Goal: Transaction & Acquisition: Purchase product/service

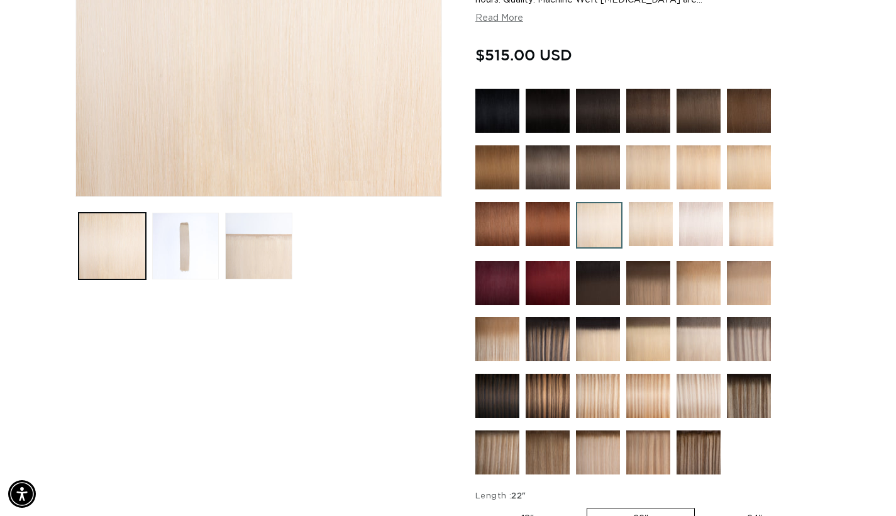
scroll to position [0, 807]
click at [604, 339] on img at bounding box center [598, 339] width 44 height 44
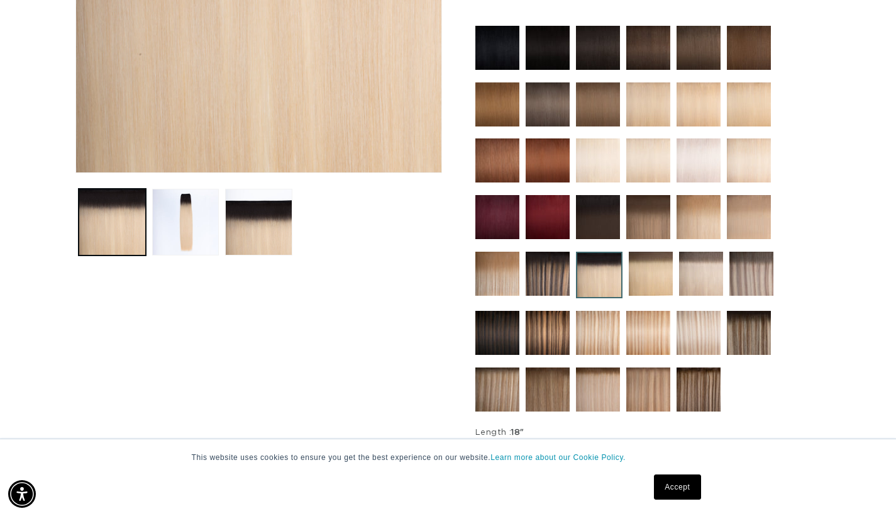
scroll to position [280, 0]
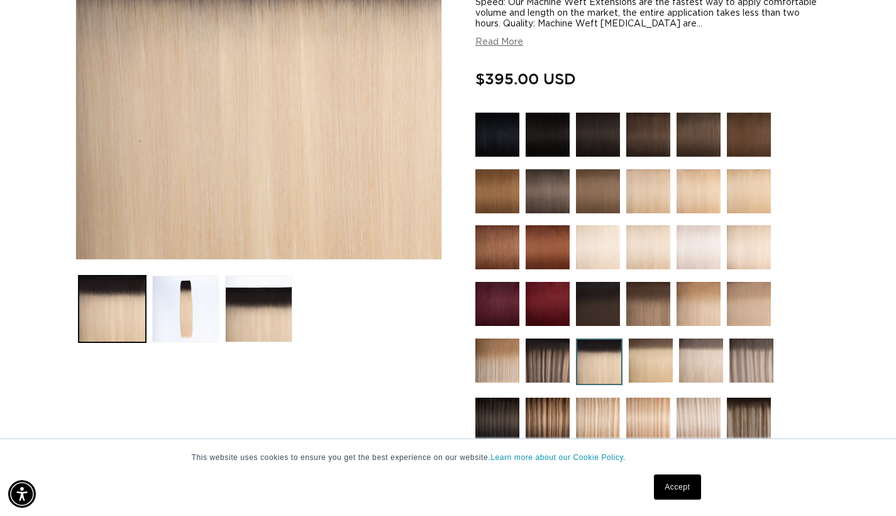
click at [555, 358] on img at bounding box center [548, 360] width 44 height 44
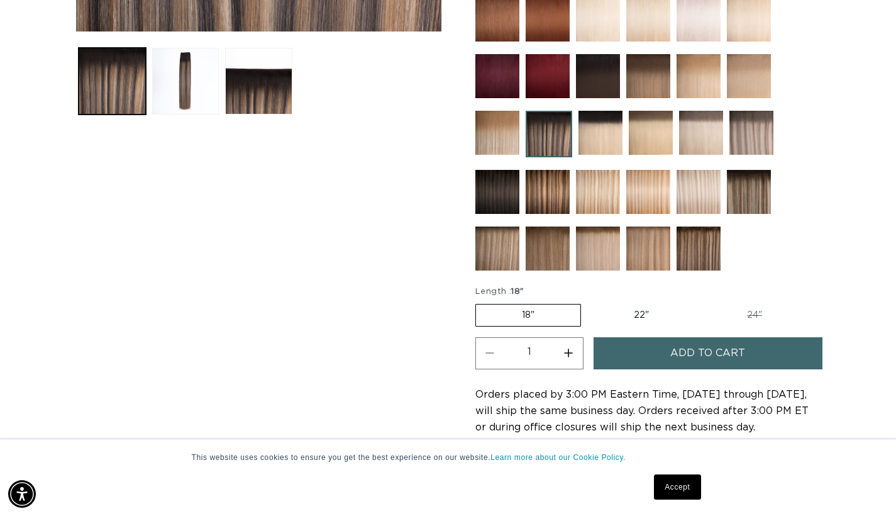
scroll to position [0, 807]
click at [760, 196] on img at bounding box center [749, 192] width 44 height 44
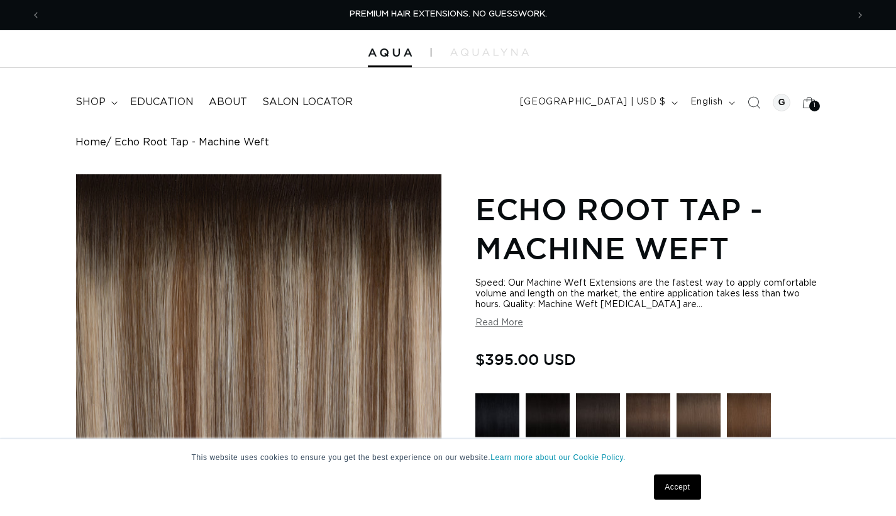
scroll to position [245, 0]
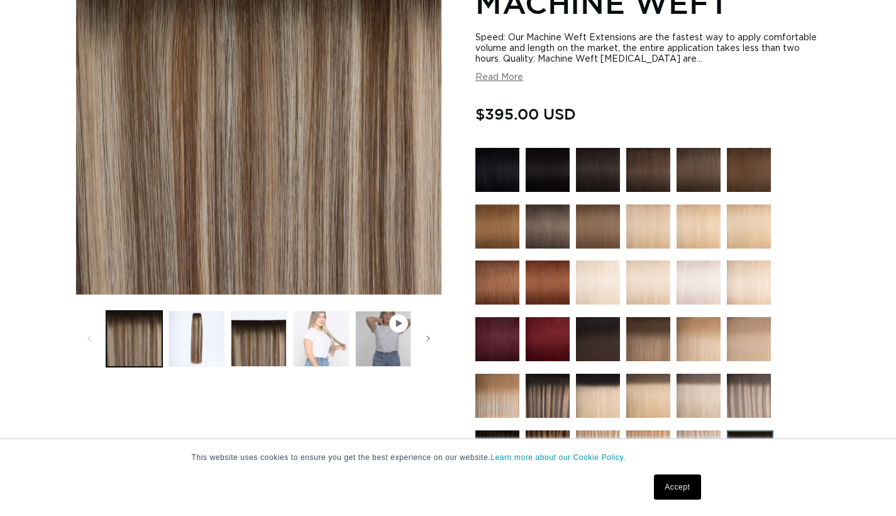
click at [338, 338] on button "Load image 4 in gallery view" at bounding box center [321, 339] width 56 height 56
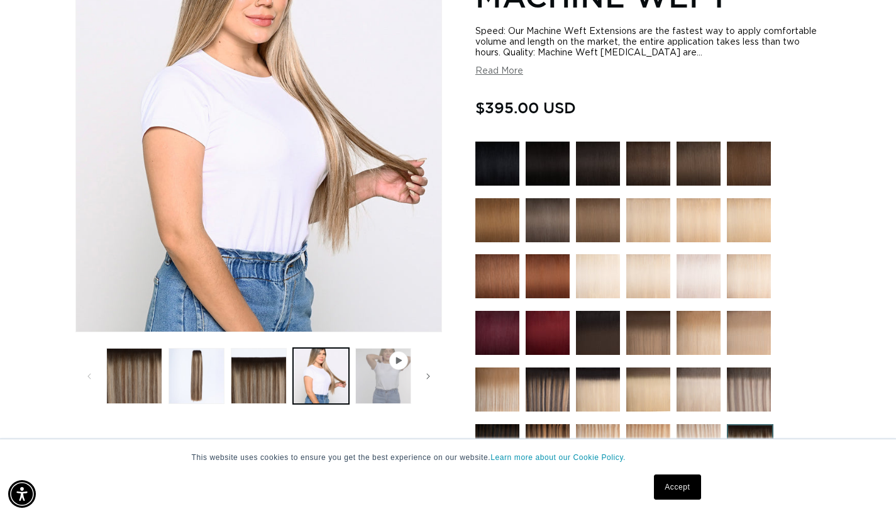
scroll to position [320, 0]
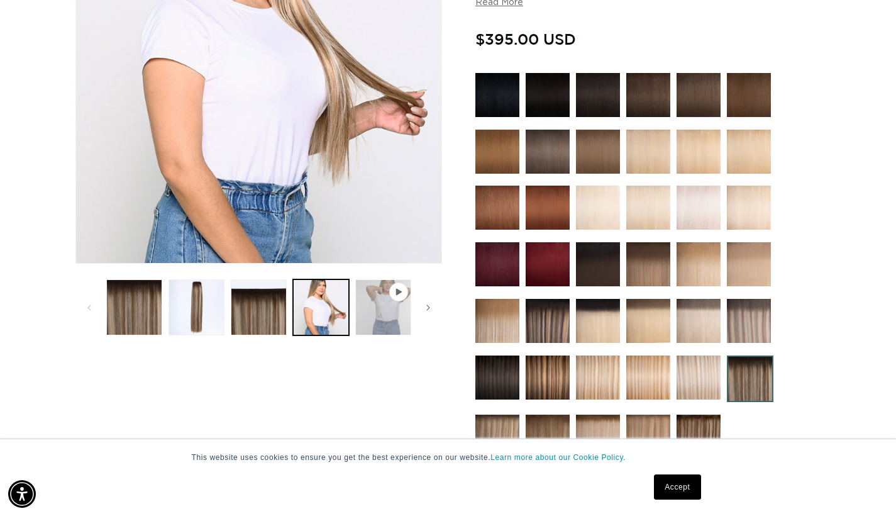
click at [388, 311] on button "Play video 1 in gallery view" at bounding box center [383, 307] width 56 height 56
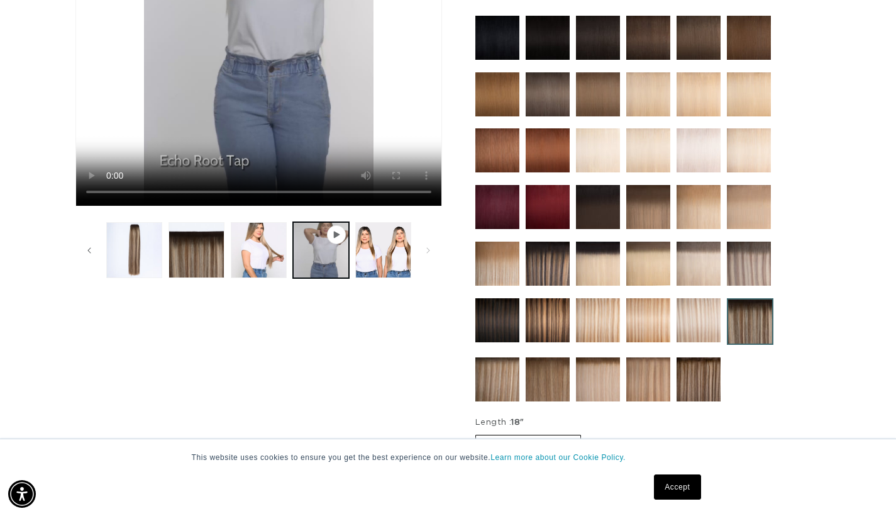
scroll to position [0, 1613]
click at [132, 253] on button "Load image 2 in gallery view" at bounding box center [134, 250] width 56 height 56
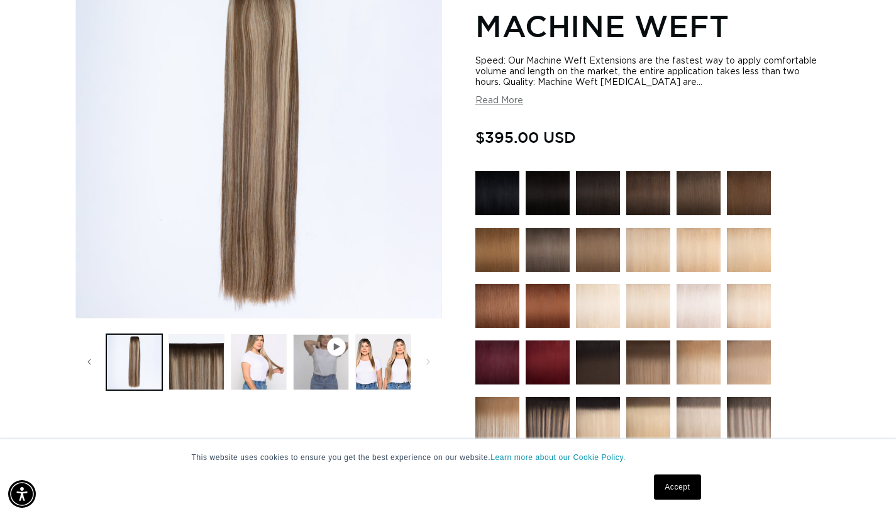
scroll to position [317, 0]
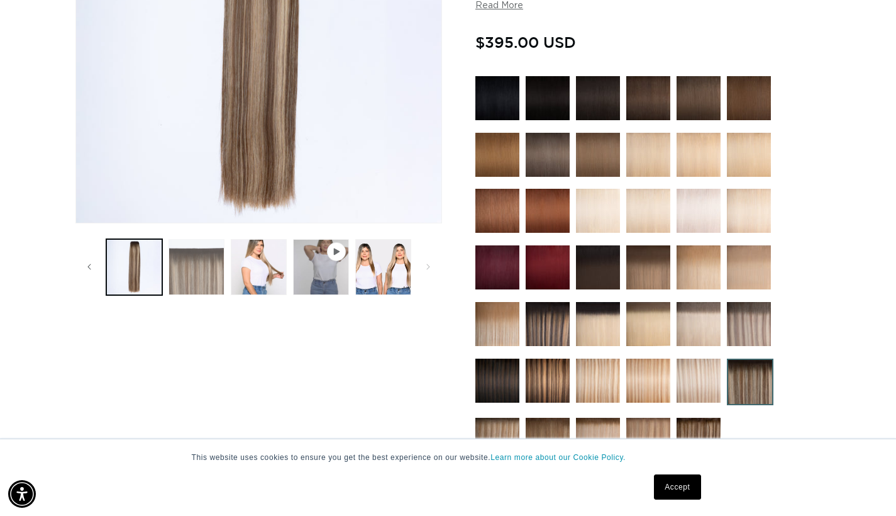
click at [208, 282] on button "Load image 3 in gallery view" at bounding box center [197, 267] width 56 height 56
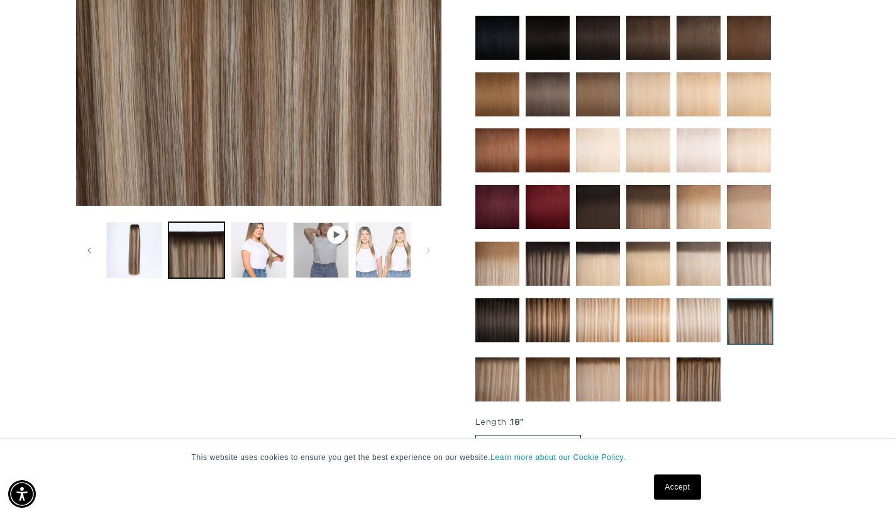
scroll to position [0, 0]
click at [366, 264] on button "Load image 5 in gallery view" at bounding box center [383, 250] width 56 height 56
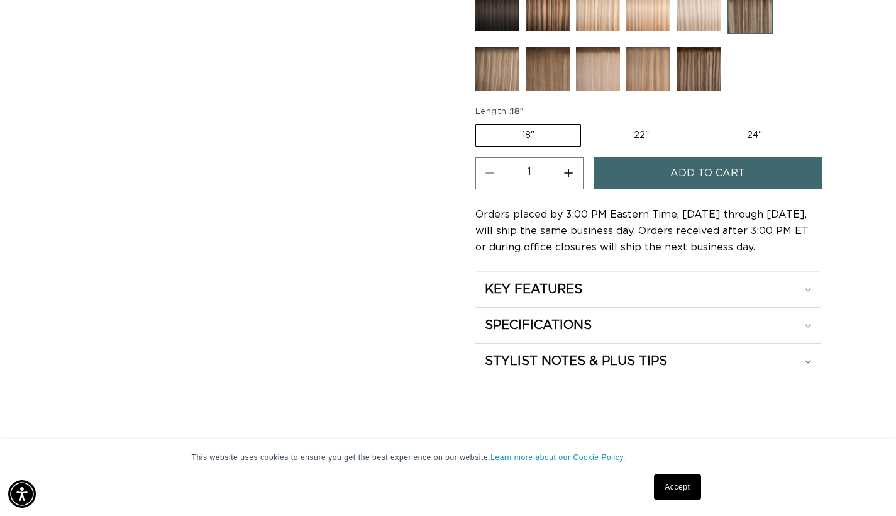
scroll to position [0, 1613]
click at [665, 279] on summary "KEY FEATURES" at bounding box center [647, 289] width 345 height 35
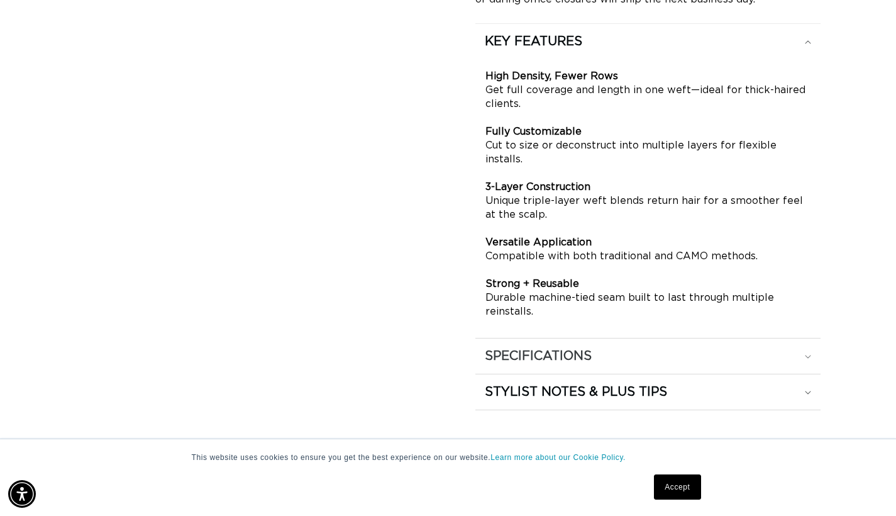
scroll to position [0, 0]
click at [639, 348] on div "SPECIFICATIONS" at bounding box center [648, 356] width 326 height 16
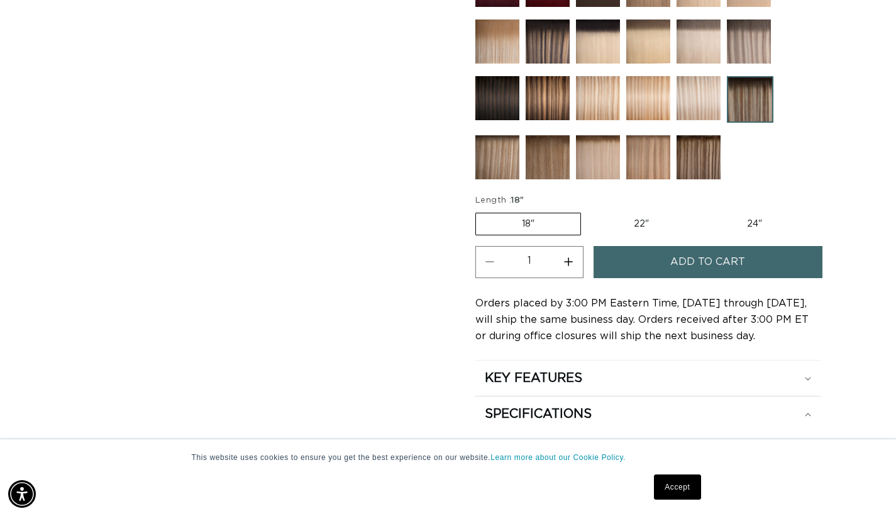
scroll to position [717, 0]
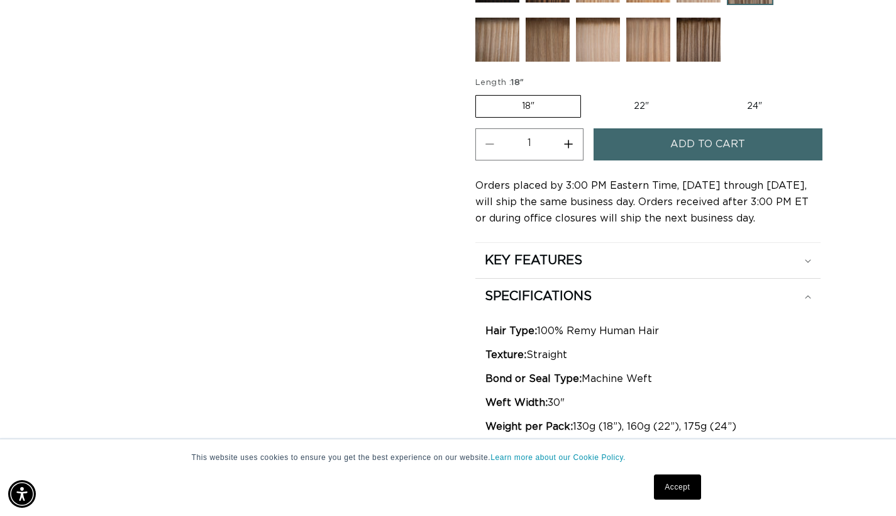
click at [638, 108] on label "22" Variant sold out or unavailable" at bounding box center [641, 106] width 107 height 21
click at [588, 93] on input "22" Variant sold out or unavailable" at bounding box center [587, 92] width 1 height 1
radio input "true"
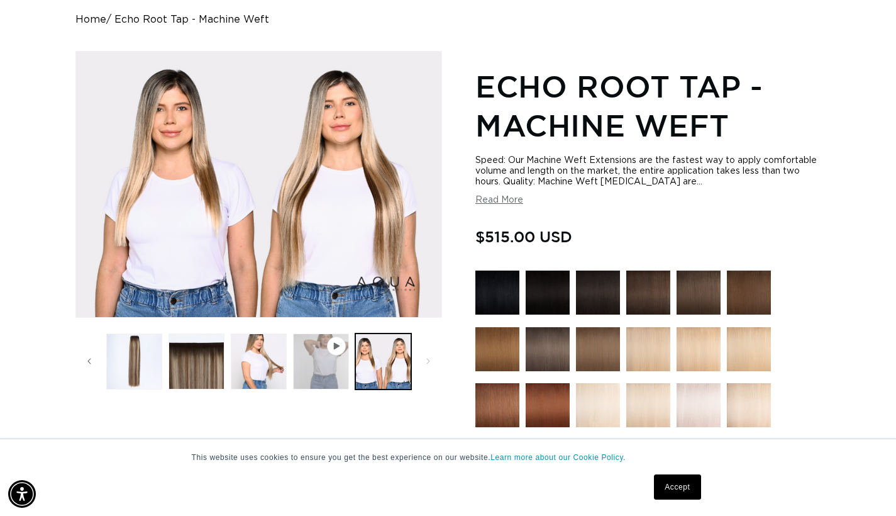
click at [330, 355] on button "Play video 1 in gallery view" at bounding box center [321, 361] width 56 height 56
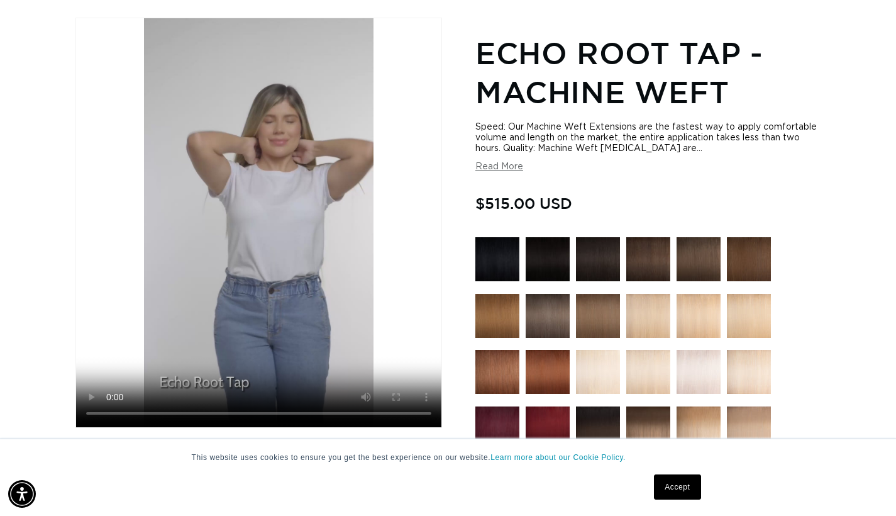
scroll to position [416, 0]
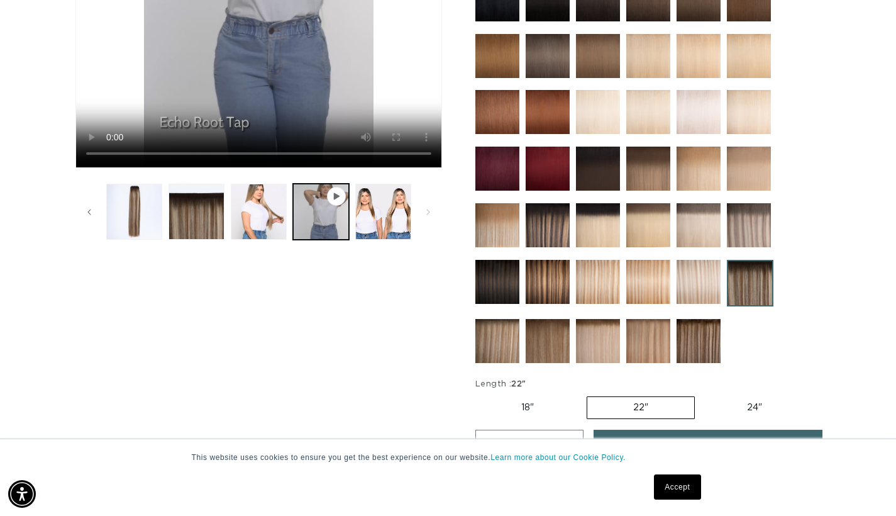
click at [599, 219] on img at bounding box center [598, 225] width 44 height 44
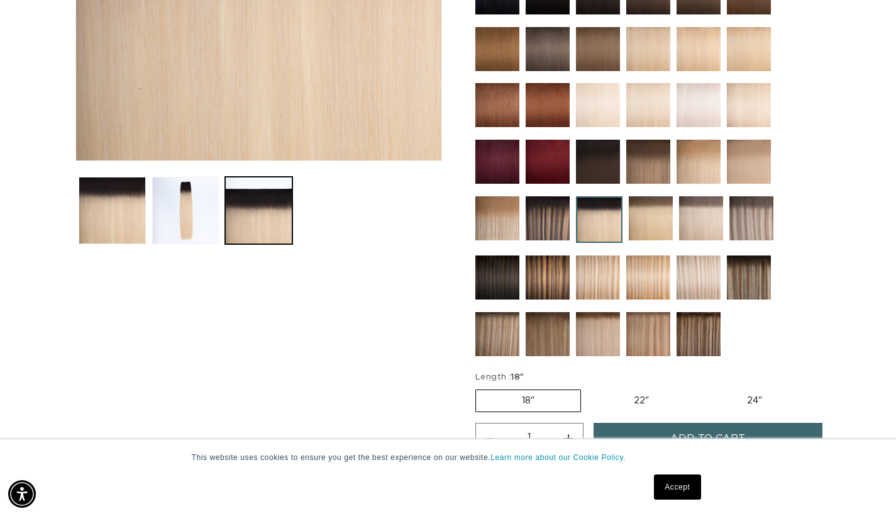
scroll to position [0, 1613]
click at [761, 285] on img at bounding box center [749, 277] width 44 height 44
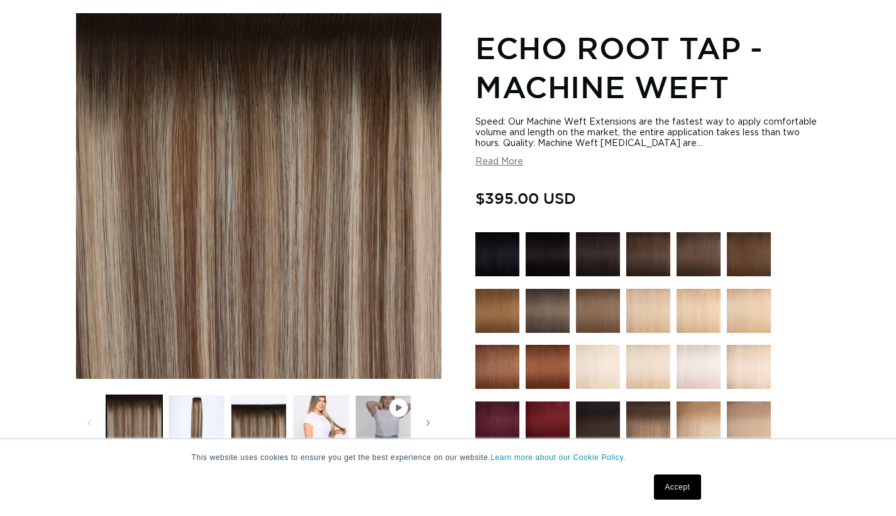
click at [397, 406] on icon "Gallery Viewer" at bounding box center [398, 407] width 6 height 7
click at [399, 406] on icon "Gallery Viewer" at bounding box center [398, 407] width 6 height 7
click at [336, 416] on button "Load image 4 in gallery view" at bounding box center [321, 423] width 56 height 56
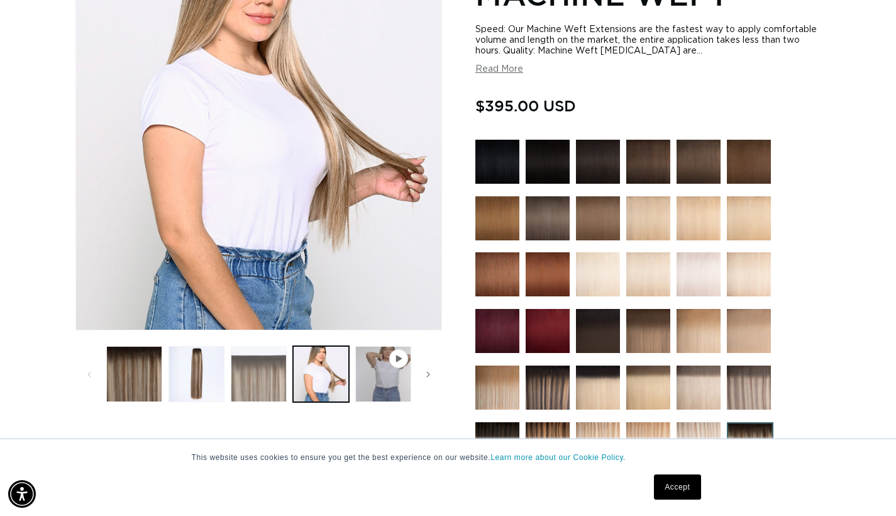
scroll to position [0, 0]
click at [202, 377] on button "Load image 2 in gallery view" at bounding box center [197, 374] width 56 height 56
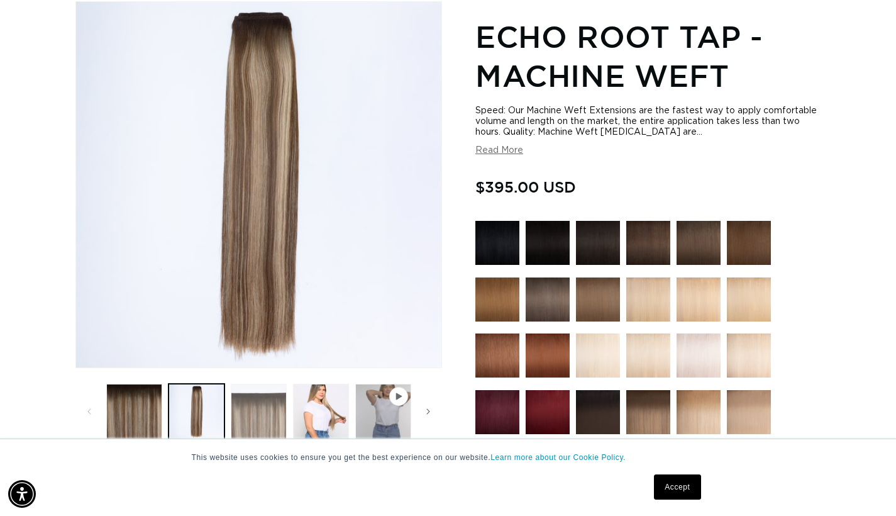
click at [253, 404] on button "Load image 3 in gallery view" at bounding box center [259, 412] width 56 height 56
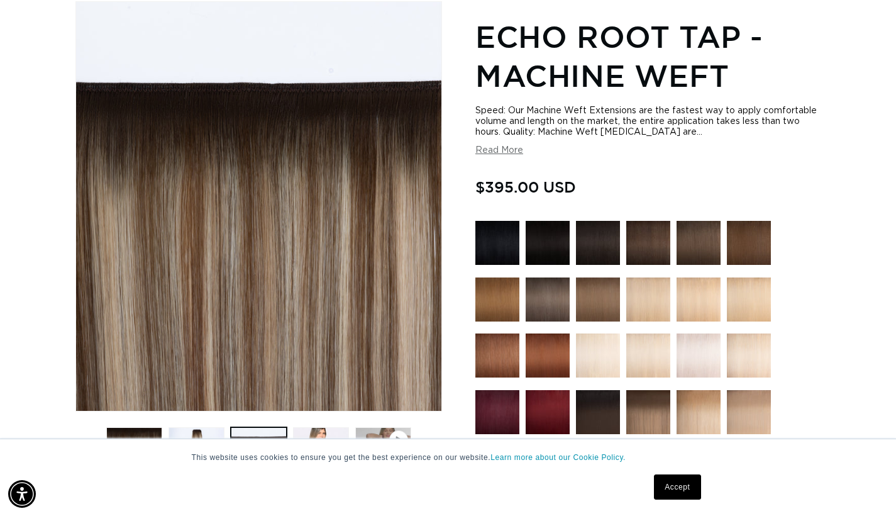
scroll to position [286, 0]
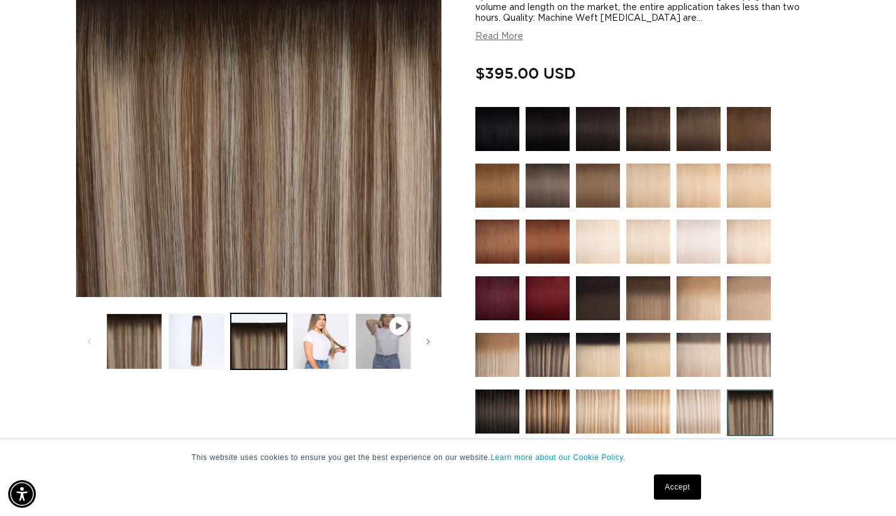
click at [399, 328] on icon "Gallery Viewer" at bounding box center [399, 326] width 8 height 8
click at [430, 340] on span "Slide right" at bounding box center [428, 341] width 13 height 13
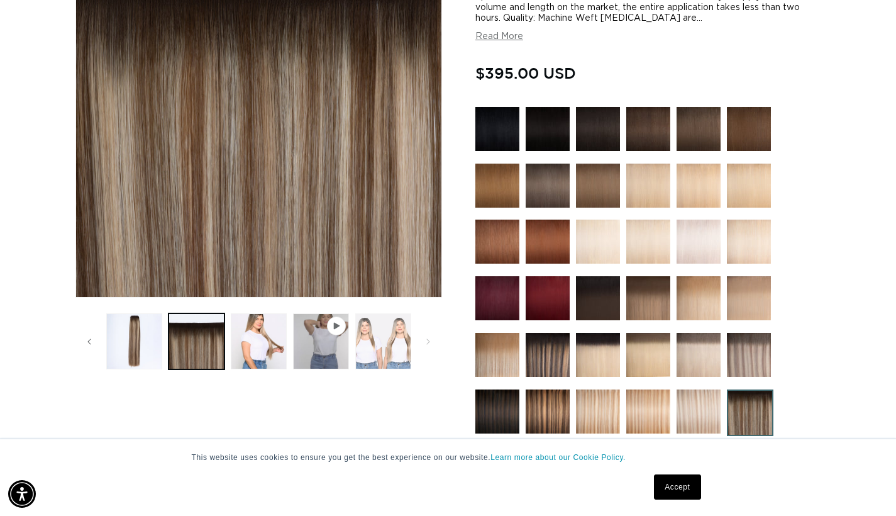
click at [374, 354] on button "Load image 5 in gallery view" at bounding box center [383, 341] width 56 height 56
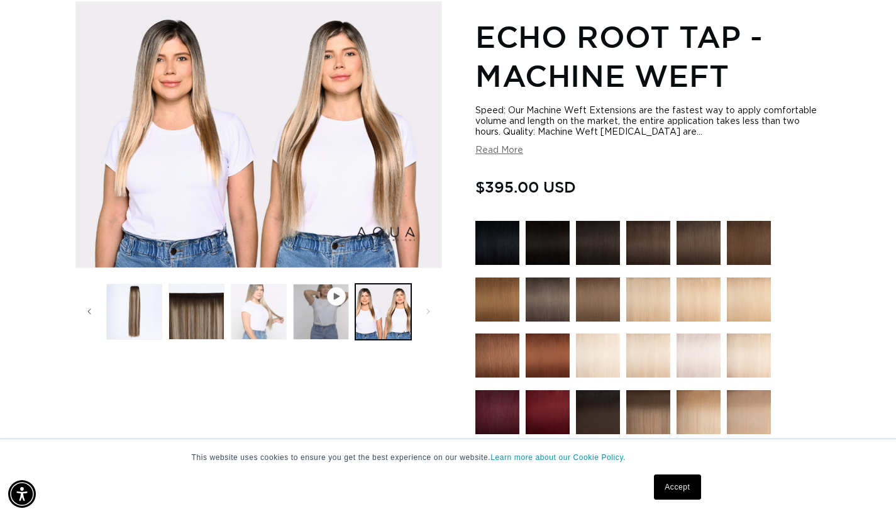
scroll to position [0, 807]
click at [276, 323] on button "Load image 4 in gallery view" at bounding box center [259, 312] width 56 height 56
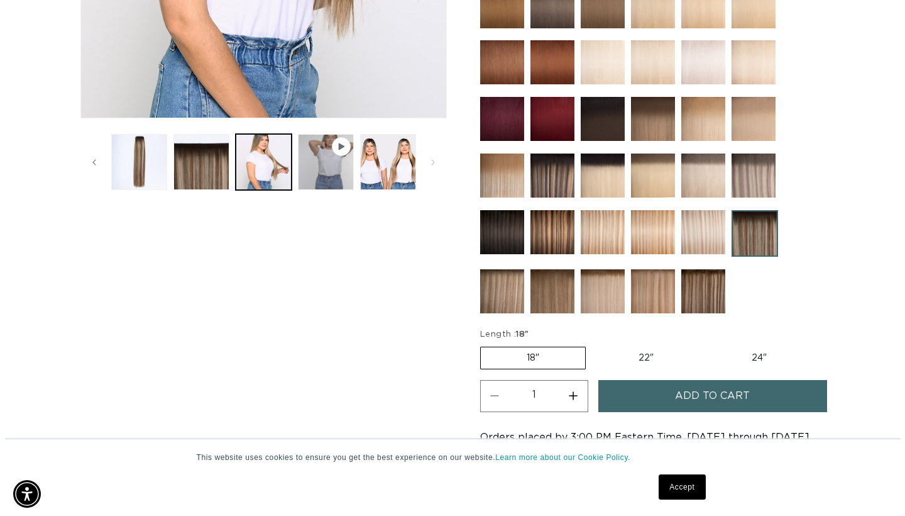
scroll to position [0, 0]
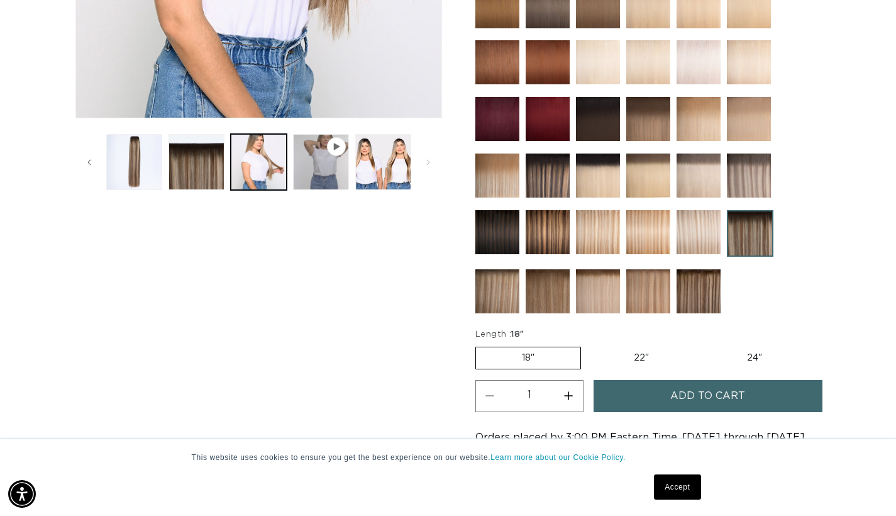
click at [655, 392] on button "Add to cart" at bounding box center [708, 396] width 229 height 32
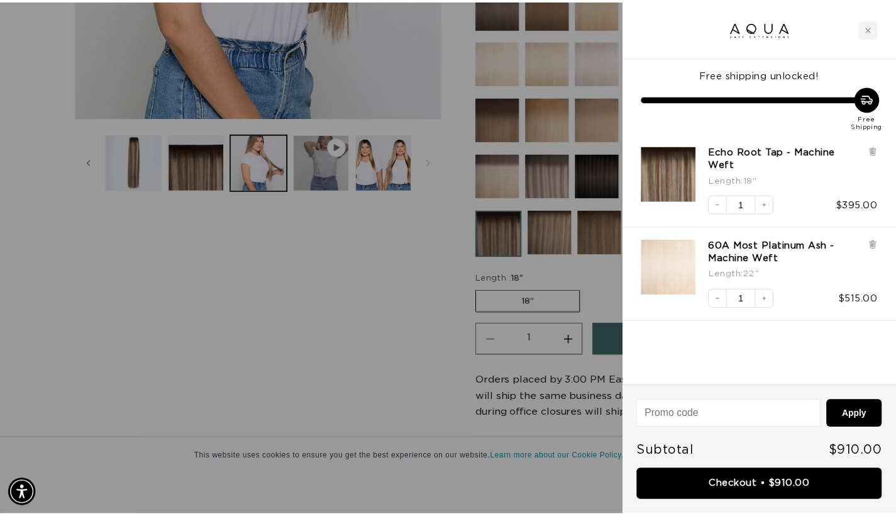
scroll to position [0, 1632]
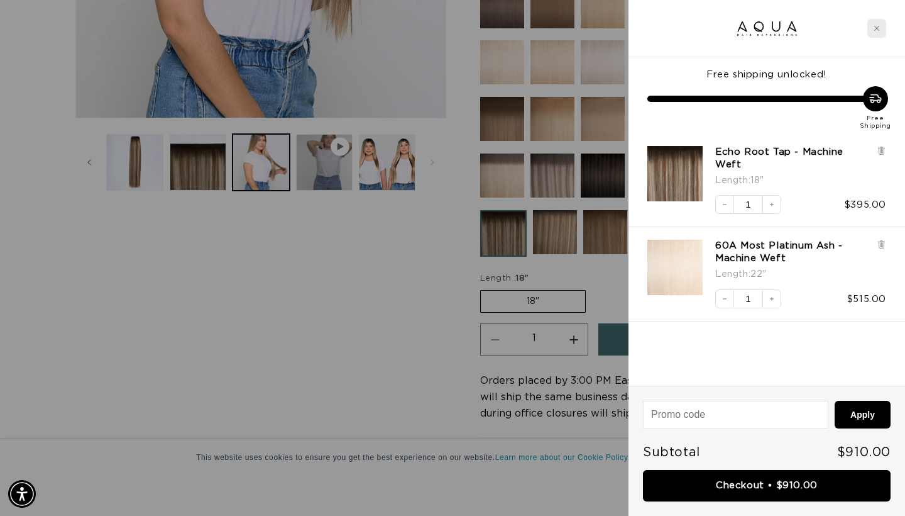
click at [878, 22] on div "Close cart" at bounding box center [877, 28] width 19 height 19
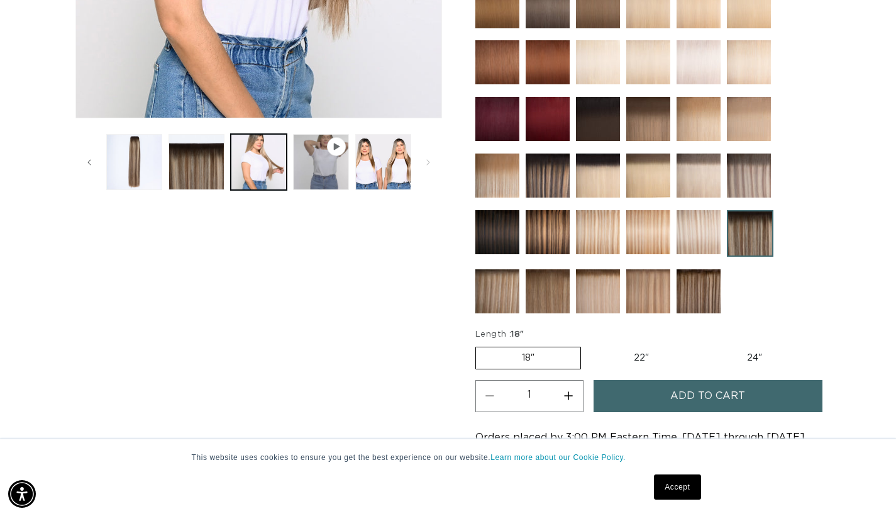
scroll to position [0, 0]
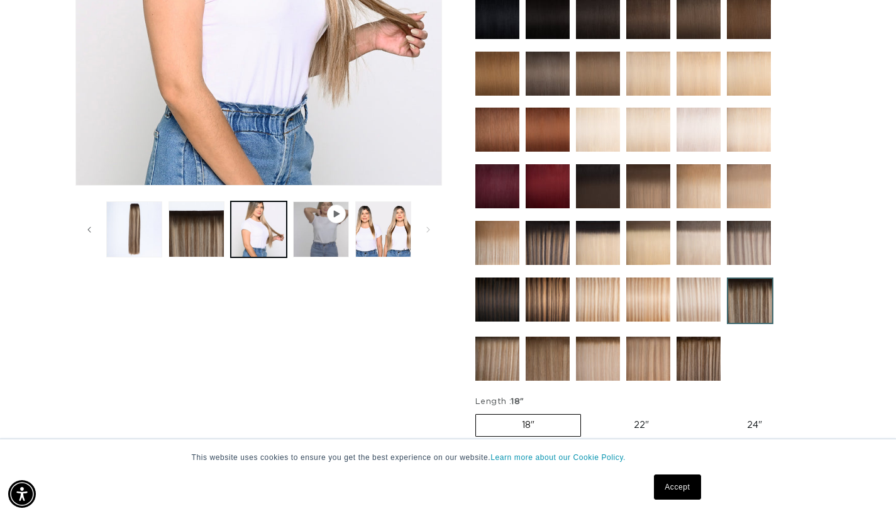
click at [690, 242] on img at bounding box center [699, 243] width 44 height 44
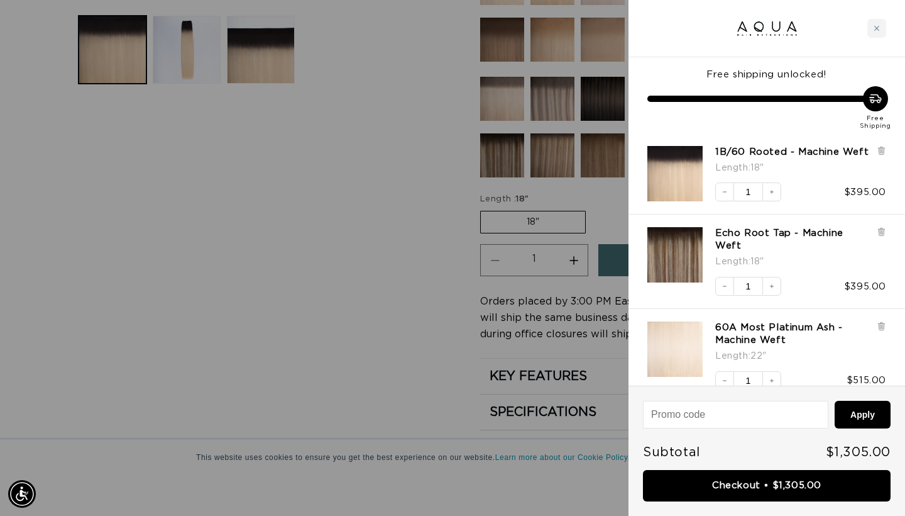
scroll to position [0, 1632]
click at [877, 331] on icon at bounding box center [881, 325] width 9 height 9
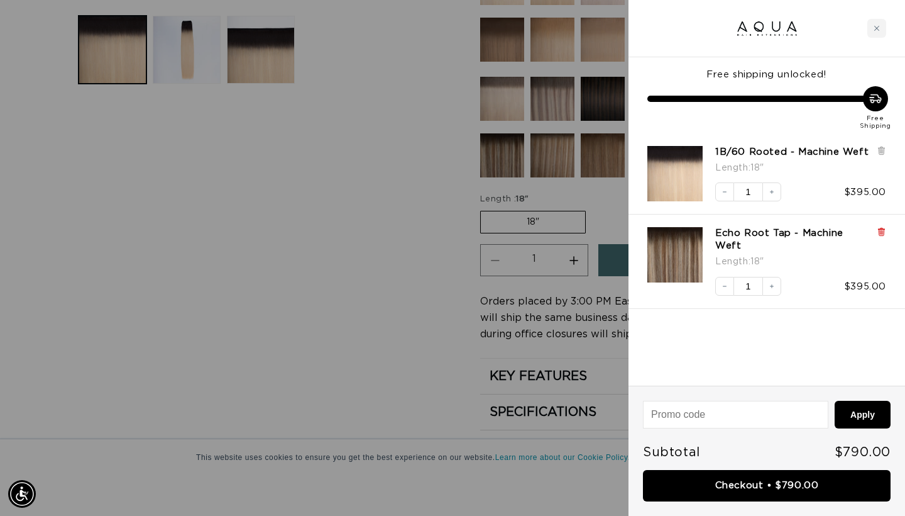
scroll to position [0, 0]
click at [883, 235] on icon at bounding box center [881, 231] width 3 height 6
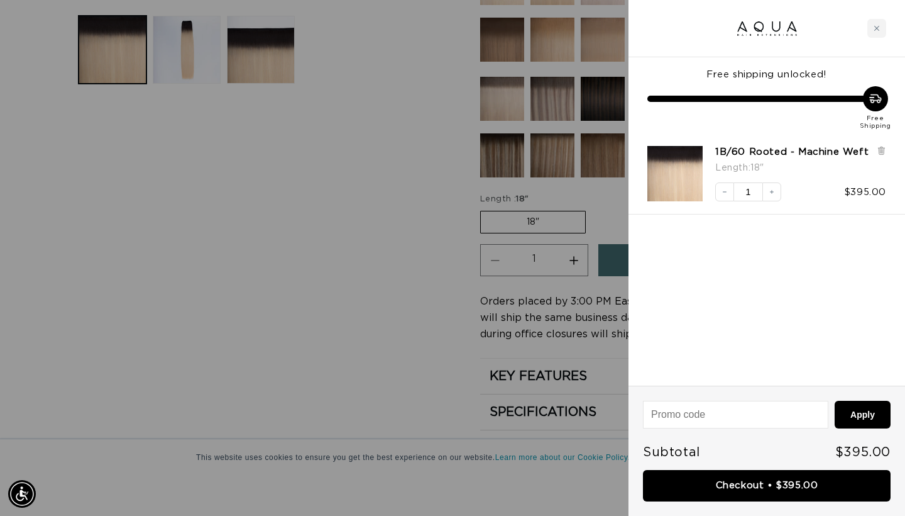
scroll to position [0, 816]
